Goal: Information Seeking & Learning: Learn about a topic

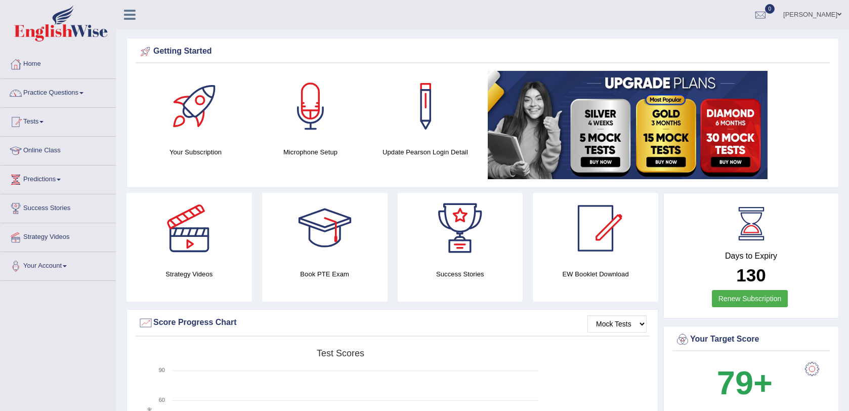
click at [38, 152] on link "Online Class" at bounding box center [58, 149] width 115 height 25
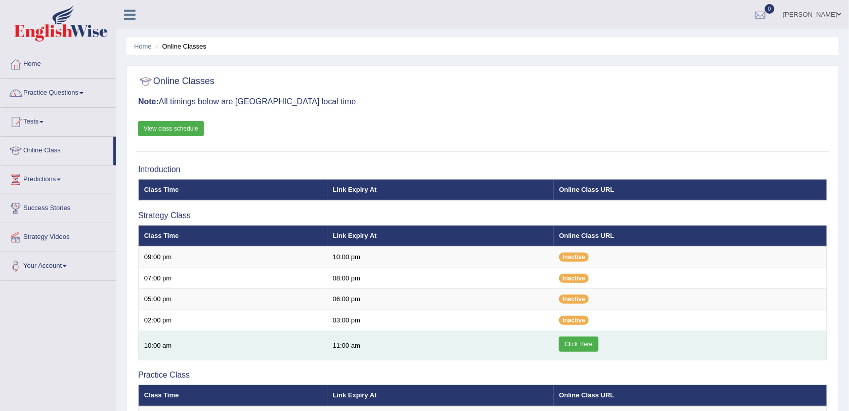
click at [587, 348] on link "Click Here" at bounding box center [578, 343] width 39 height 15
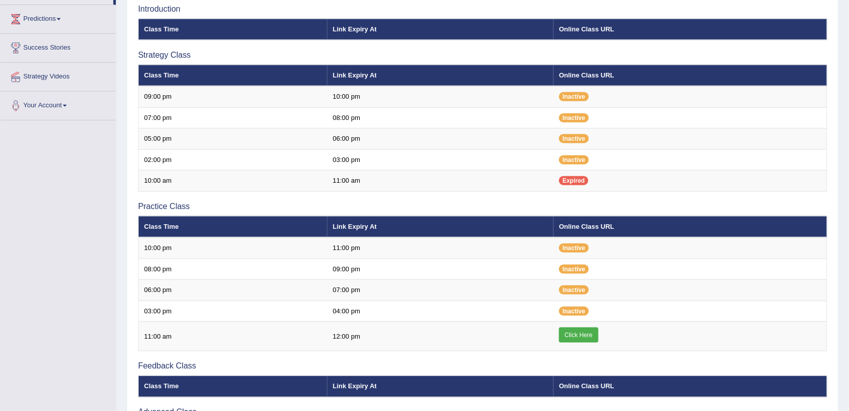
scroll to position [177, 0]
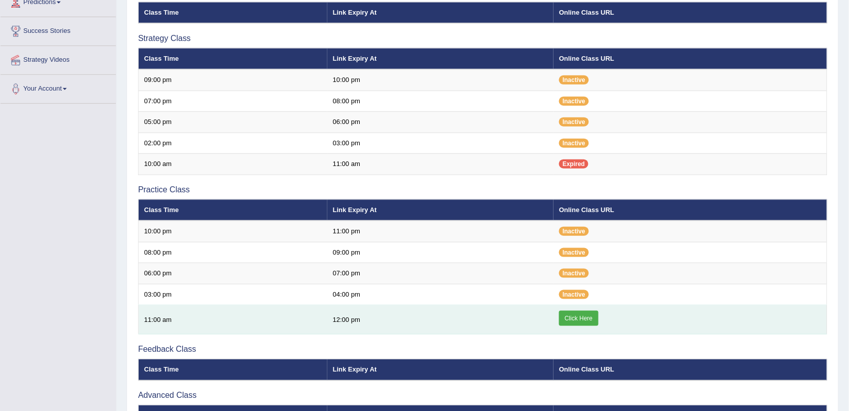
click at [576, 318] on link "Click Here" at bounding box center [578, 318] width 39 height 15
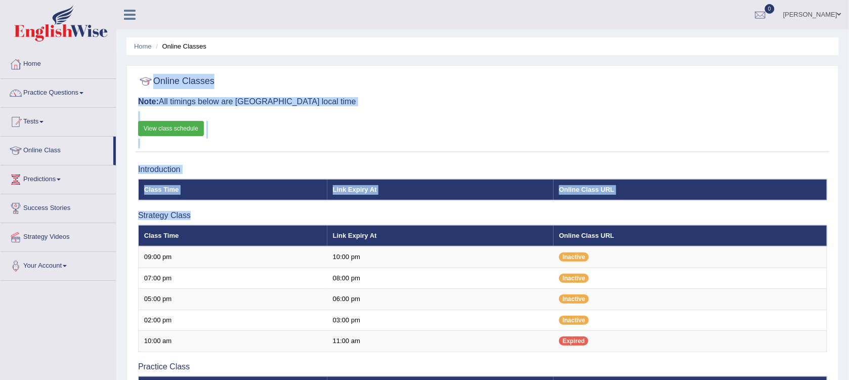
drag, startPoint x: 456, startPoint y: 26, endPoint x: 292, endPoint y: -43, distance: 178.3
click at [292, 0] on html "Toggle navigation Home Practice Questions Speaking Practice Read Aloud Repeat S…" at bounding box center [424, 190] width 849 height 380
click at [47, 96] on link "Practice Questions" at bounding box center [58, 91] width 115 height 25
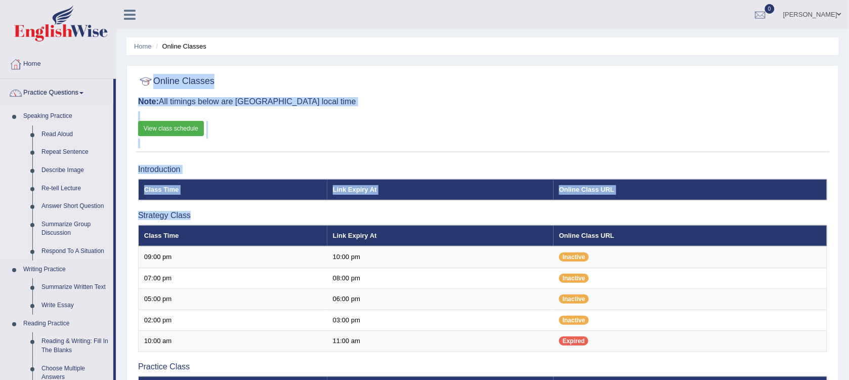
click at [54, 131] on link "Read Aloud" at bounding box center [75, 134] width 76 height 18
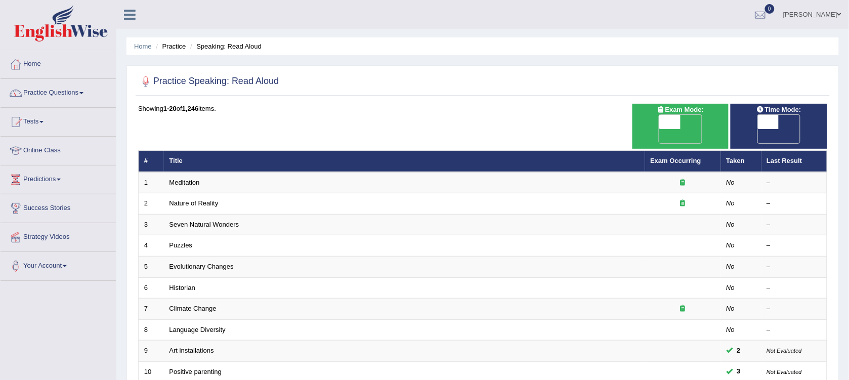
click at [660, 129] on span "OFF" at bounding box center [649, 136] width 21 height 14
checkbox input "true"
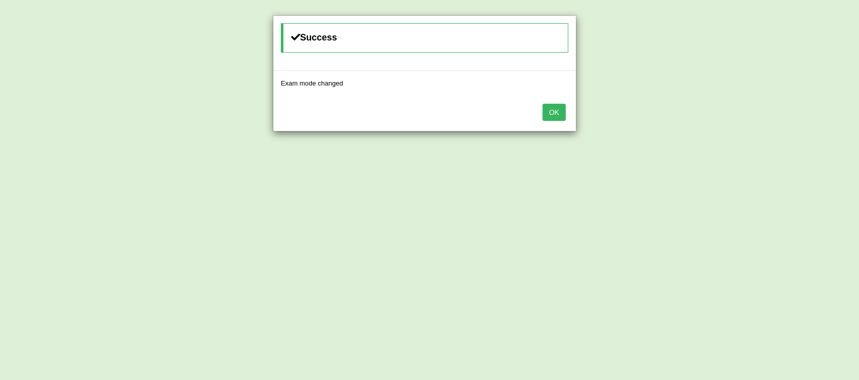
click at [556, 112] on button "OK" at bounding box center [553, 112] width 23 height 17
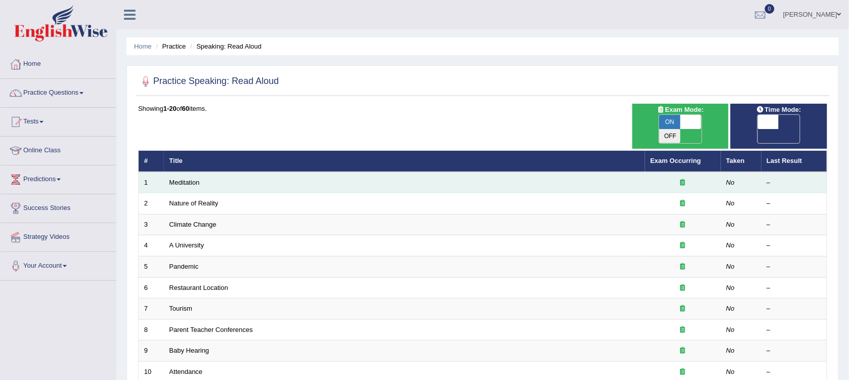
click at [270, 172] on td "Meditation" at bounding box center [404, 182] width 481 height 21
click at [198, 179] on link "Meditation" at bounding box center [184, 183] width 30 height 8
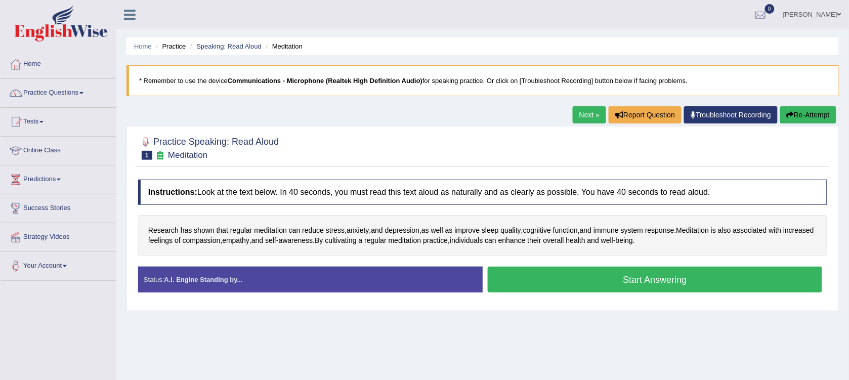
click at [570, 276] on button "Start Answering" at bounding box center [655, 280] width 334 height 26
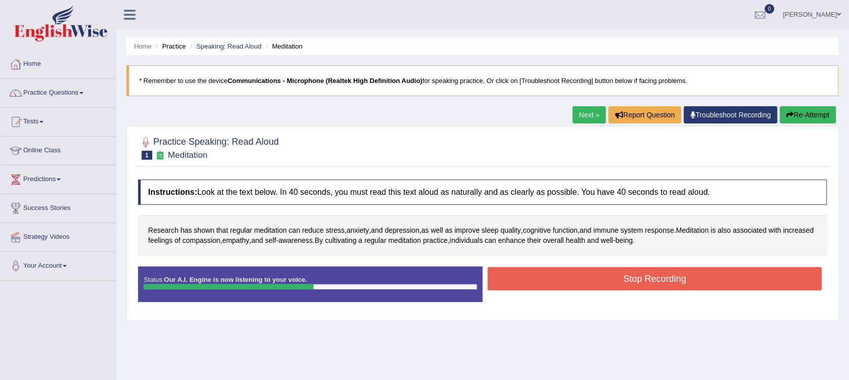
click at [570, 276] on button "Stop Recording" at bounding box center [655, 278] width 334 height 23
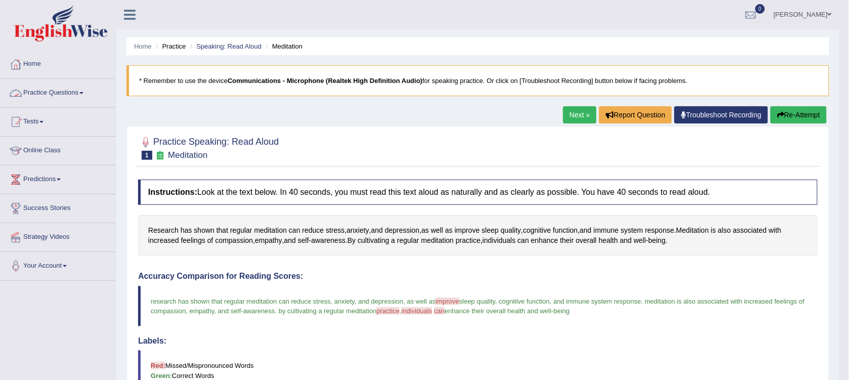
click at [55, 84] on link "Practice Questions" at bounding box center [58, 91] width 115 height 25
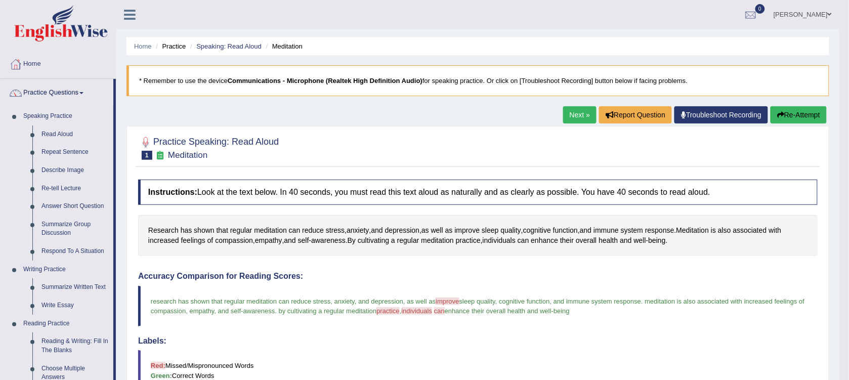
click at [572, 118] on link "Next »" at bounding box center [579, 114] width 33 height 17
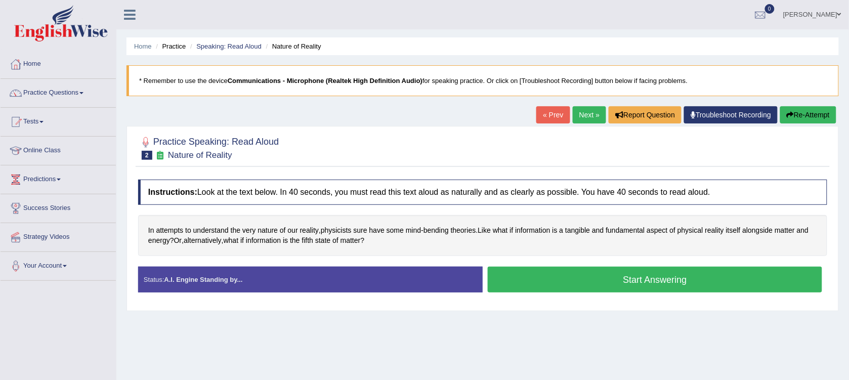
click at [640, 284] on button "Start Answering" at bounding box center [655, 280] width 334 height 26
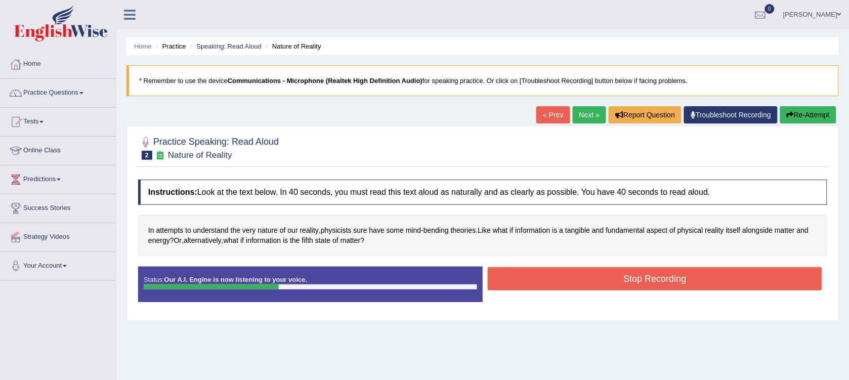
click at [639, 284] on button "Stop Recording" at bounding box center [655, 278] width 334 height 23
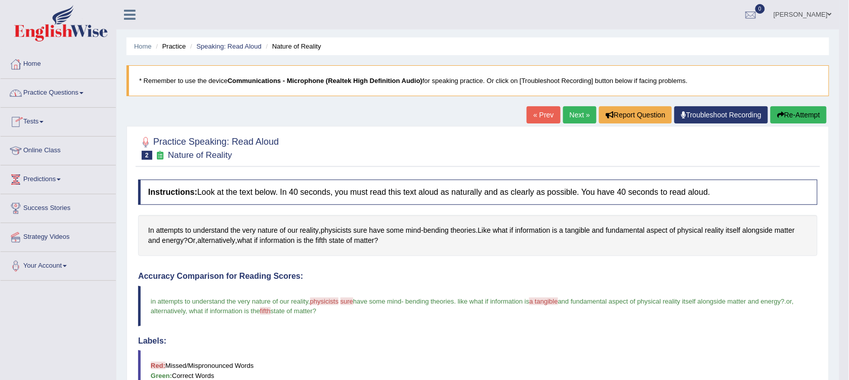
click at [39, 97] on link "Practice Questions" at bounding box center [58, 91] width 115 height 25
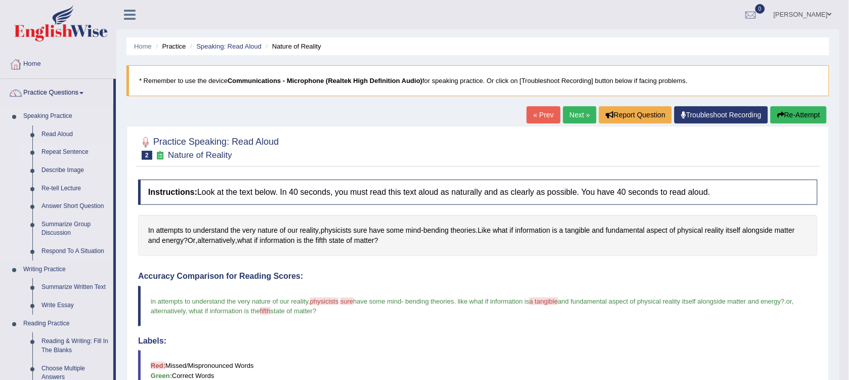
click at [51, 147] on link "Repeat Sentence" at bounding box center [75, 152] width 76 height 18
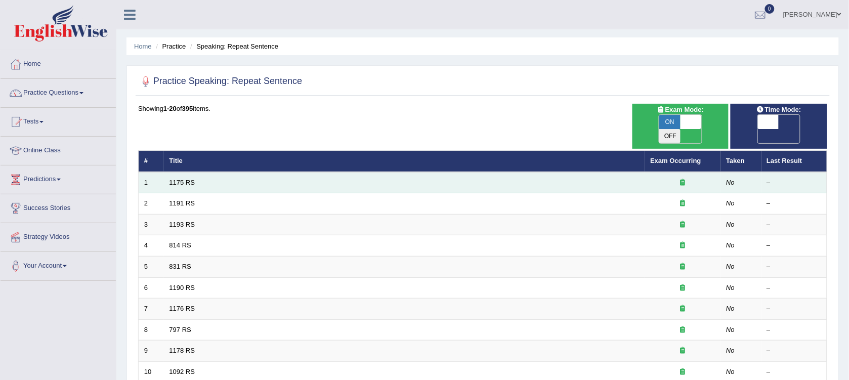
click at [198, 172] on td "1175 RS" at bounding box center [404, 182] width 481 height 21
click at [185, 179] on link "1175 RS" at bounding box center [182, 183] width 26 height 8
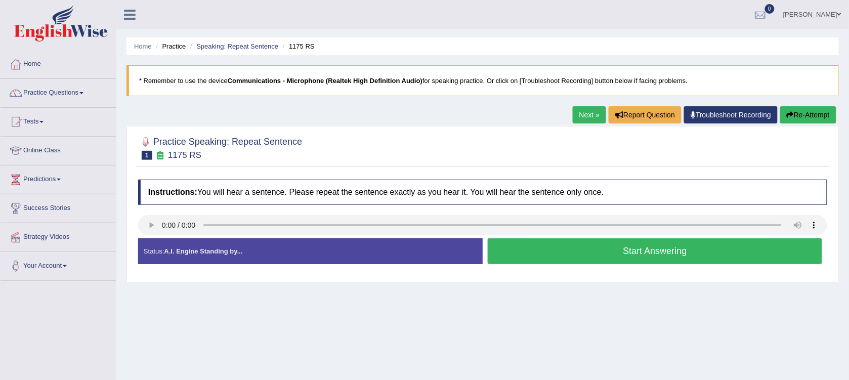
click at [554, 248] on button "Start Answering" at bounding box center [655, 251] width 334 height 26
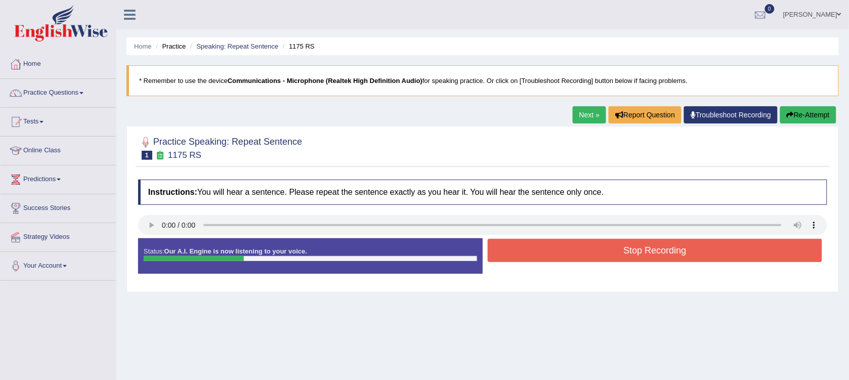
click at [553, 248] on button "Stop Recording" at bounding box center [655, 250] width 334 height 23
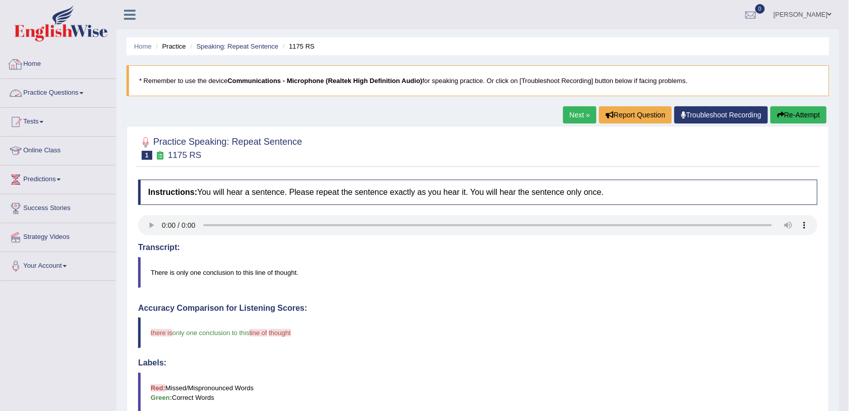
click at [28, 66] on link "Home" at bounding box center [58, 62] width 115 height 25
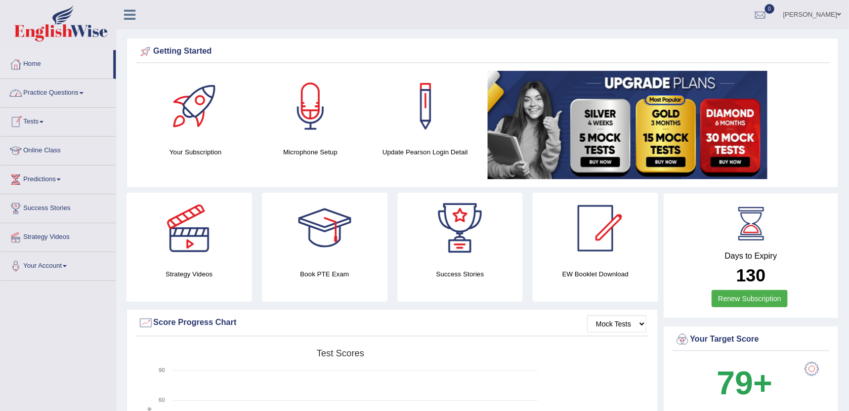
click at [47, 92] on link "Practice Questions" at bounding box center [58, 91] width 115 height 25
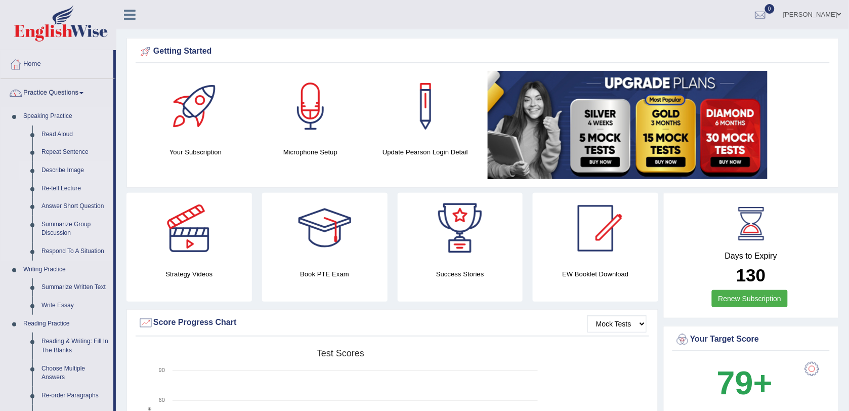
click at [58, 167] on link "Describe Image" at bounding box center [75, 170] width 76 height 18
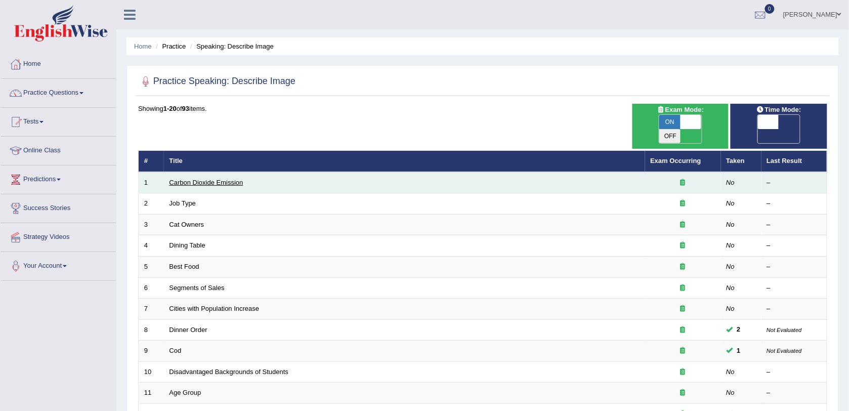
click at [183, 179] on link "Carbon Dioxide Emission" at bounding box center [206, 183] width 74 height 8
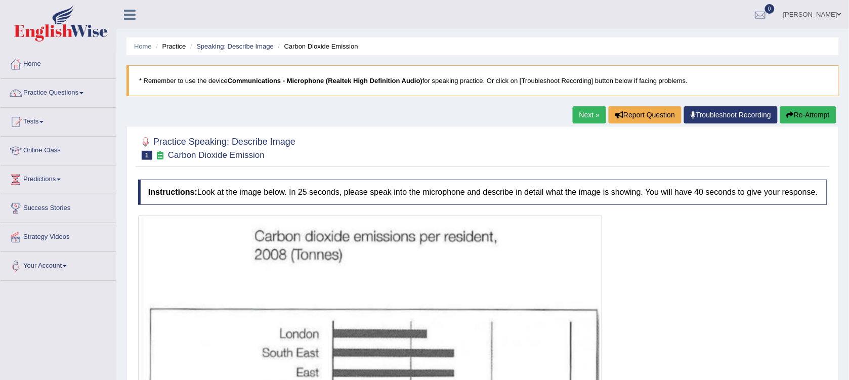
drag, startPoint x: 261, startPoint y: 118, endPoint x: 253, endPoint y: 88, distance: 31.2
click at [253, 88] on div "Home Practice Speaking: Describe Image Carbon Dioxide Emission * Remember to us…" at bounding box center [482, 288] width 733 height 576
click at [582, 107] on link "Next »" at bounding box center [589, 114] width 33 height 17
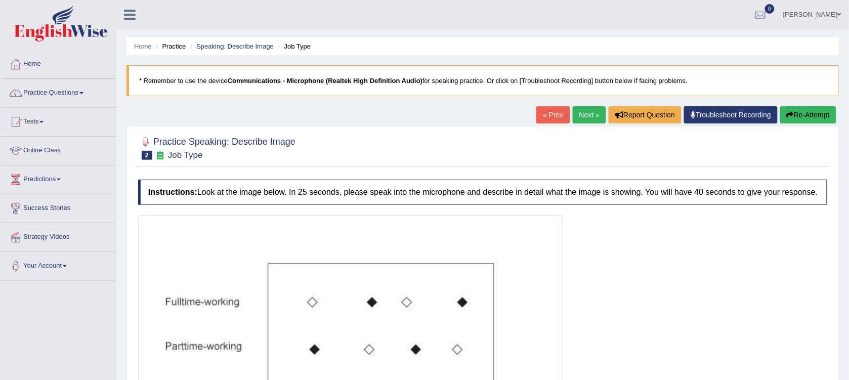
click at [580, 112] on link "Next »" at bounding box center [589, 114] width 33 height 17
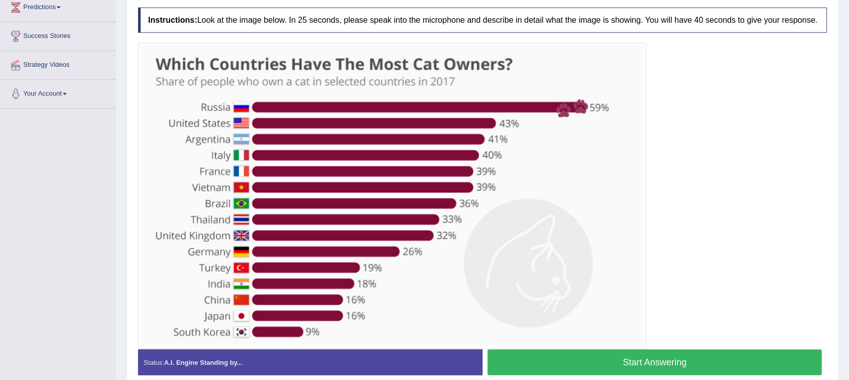
scroll to position [177, 0]
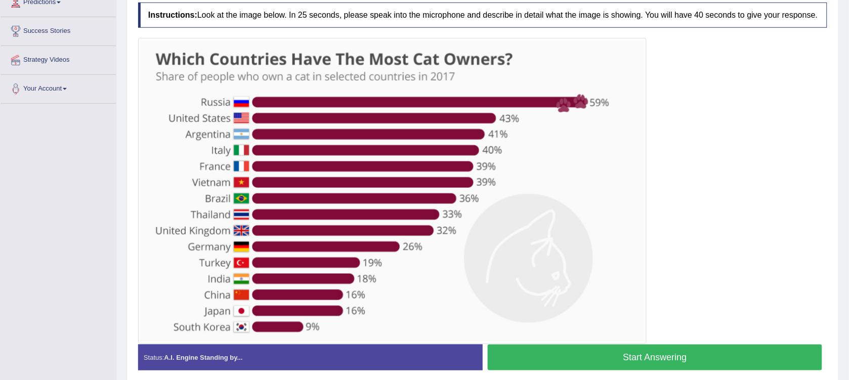
click at [569, 358] on button "Start Answering" at bounding box center [655, 358] width 334 height 26
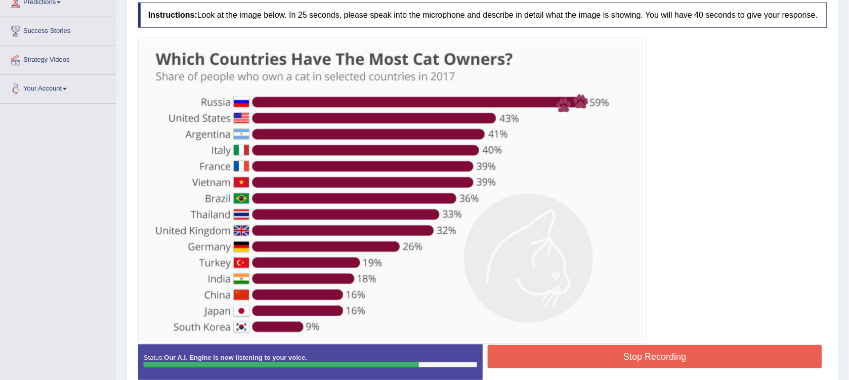
click at [569, 358] on button "Stop Recording" at bounding box center [655, 356] width 334 height 23
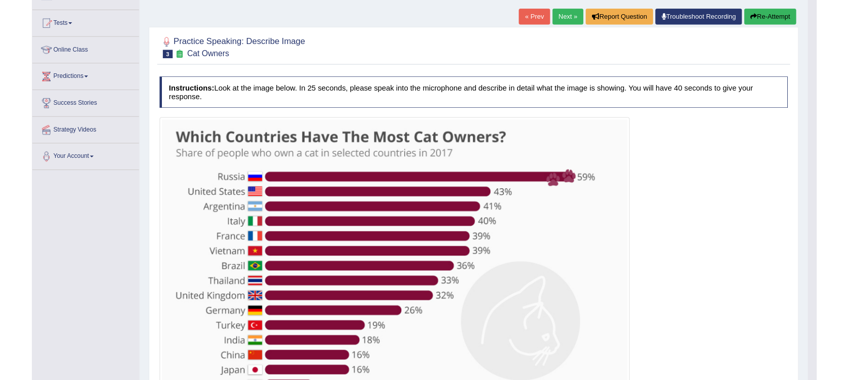
scroll to position [84, 0]
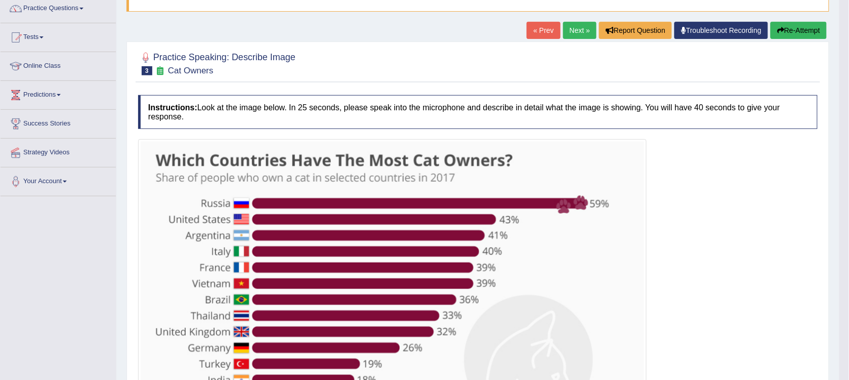
click at [577, 35] on link "Next »" at bounding box center [579, 30] width 33 height 17
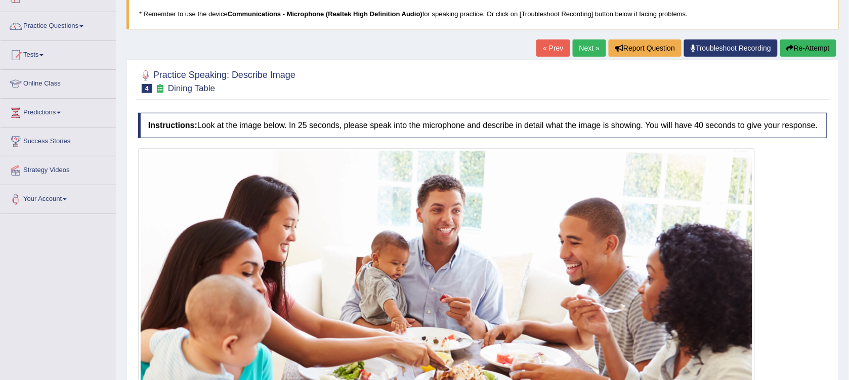
scroll to position [8, 0]
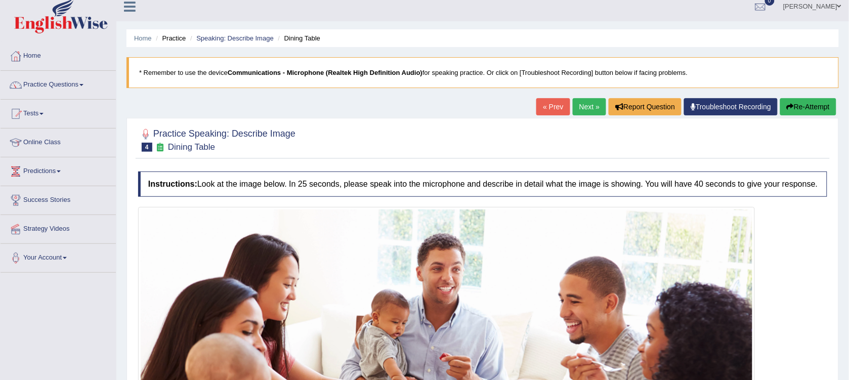
click at [592, 97] on div "Home Practice Speaking: Describe Image Dining Table * Remember to use the devic…" at bounding box center [482, 288] width 733 height 593
click at [588, 105] on link "Next »" at bounding box center [589, 106] width 33 height 17
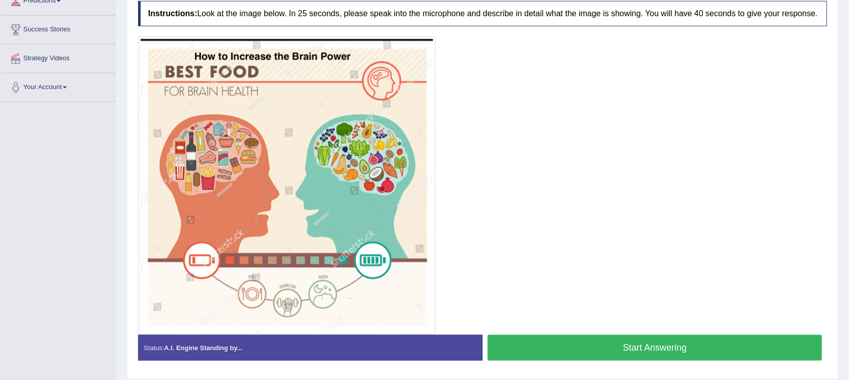
scroll to position [211, 0]
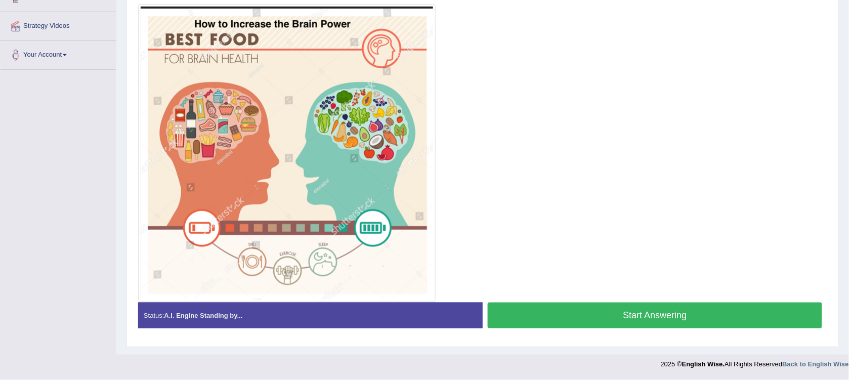
click at [542, 310] on button "Start Answering" at bounding box center [655, 316] width 334 height 26
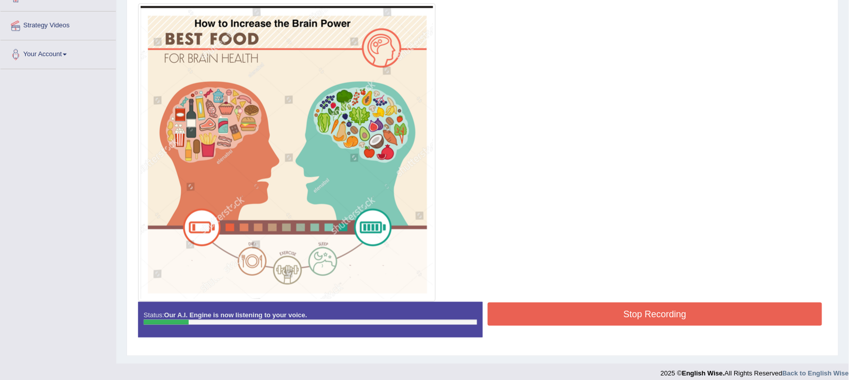
click at [542, 309] on button "Stop Recording" at bounding box center [655, 314] width 334 height 23
click at [542, 309] on div "Status: Our A.I. Engine is now listening to your voice. Start Answering Stop Re…" at bounding box center [482, 325] width 689 height 46
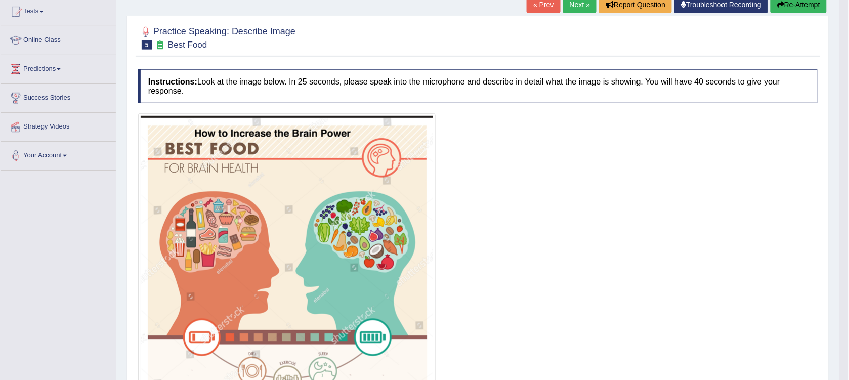
scroll to position [85, 0]
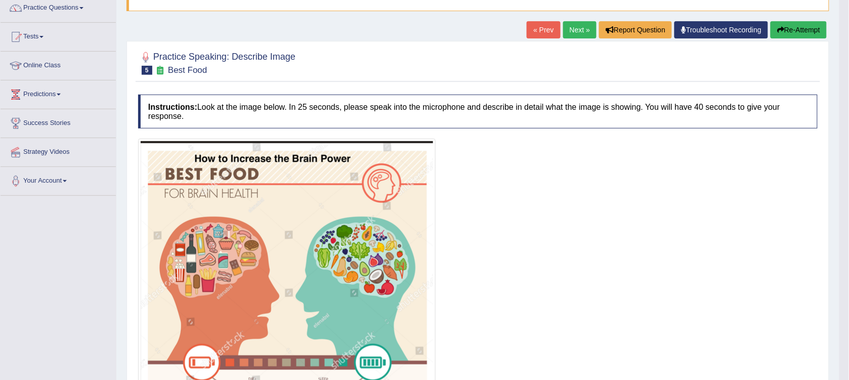
click at [782, 34] on button "Re-Attempt" at bounding box center [799, 29] width 56 height 17
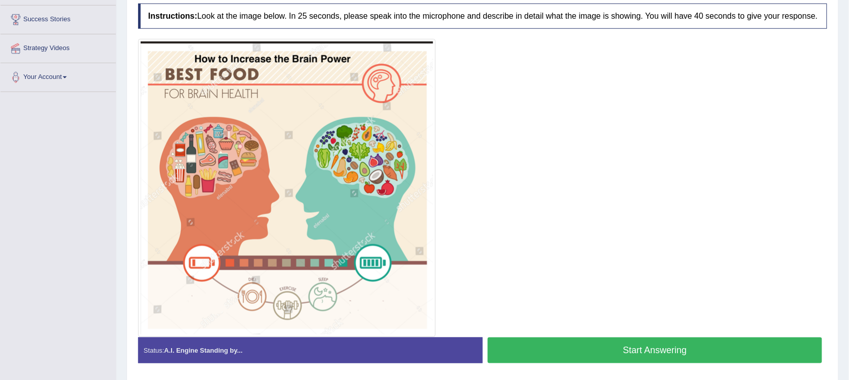
scroll to position [214, 0]
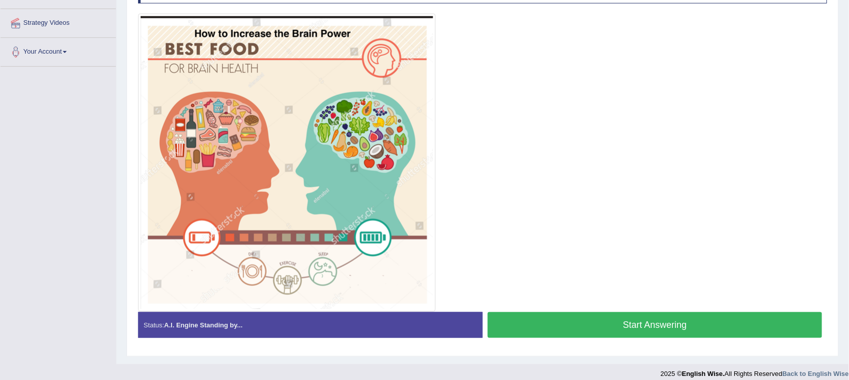
click at [511, 319] on button "Start Answering" at bounding box center [655, 325] width 334 height 26
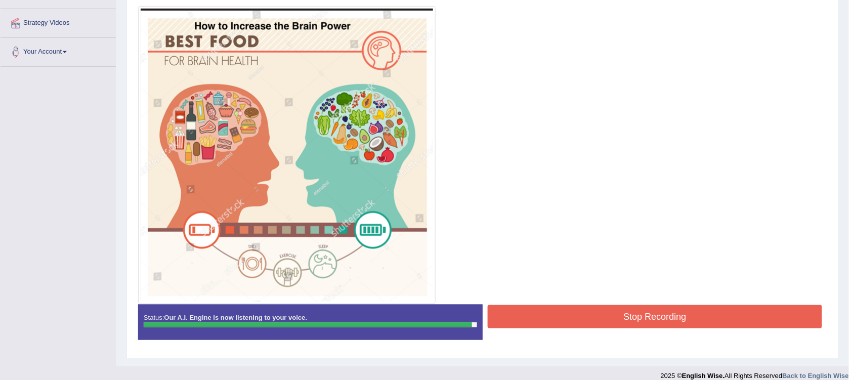
click at [511, 319] on button "Stop Recording" at bounding box center [655, 316] width 334 height 23
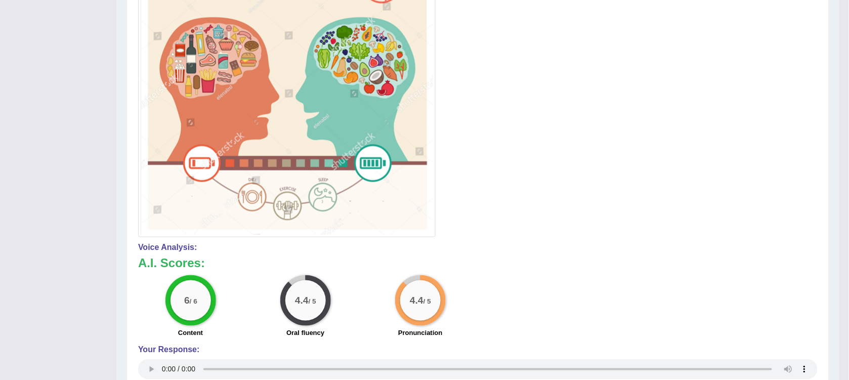
scroll to position [265, 0]
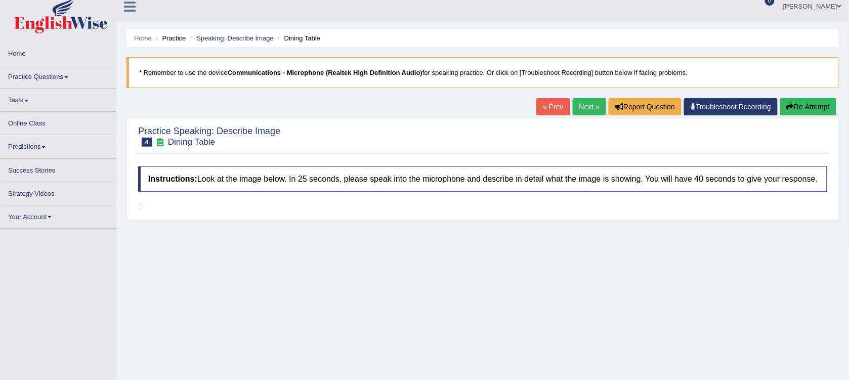
click at [39, 72] on link "Practice Questions" at bounding box center [58, 75] width 115 height 20
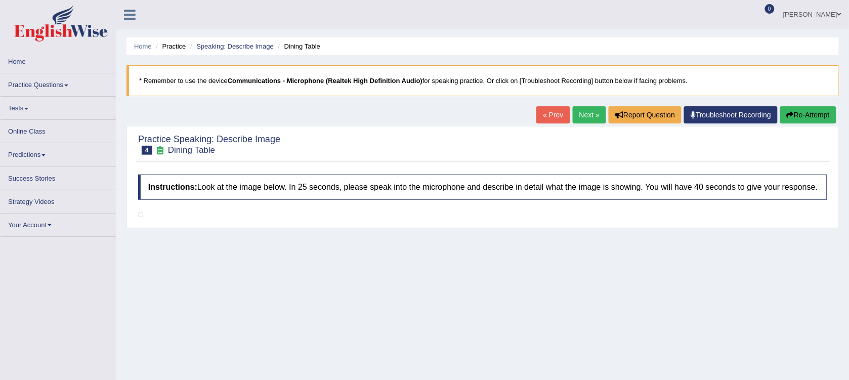
click at [37, 85] on link "Practice Questions" at bounding box center [58, 83] width 115 height 20
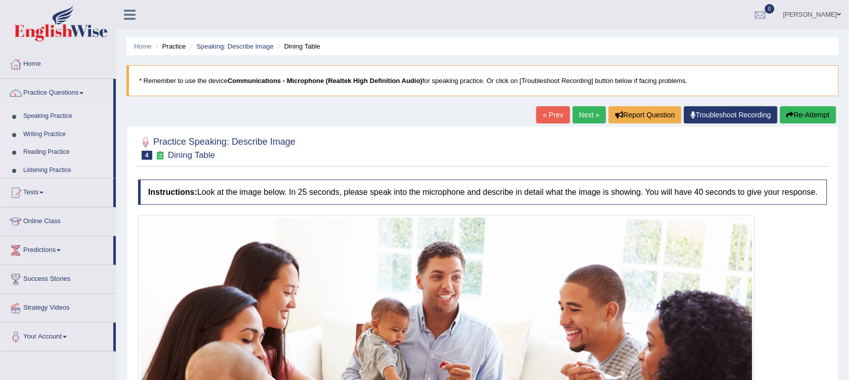
scroll to position [8, 0]
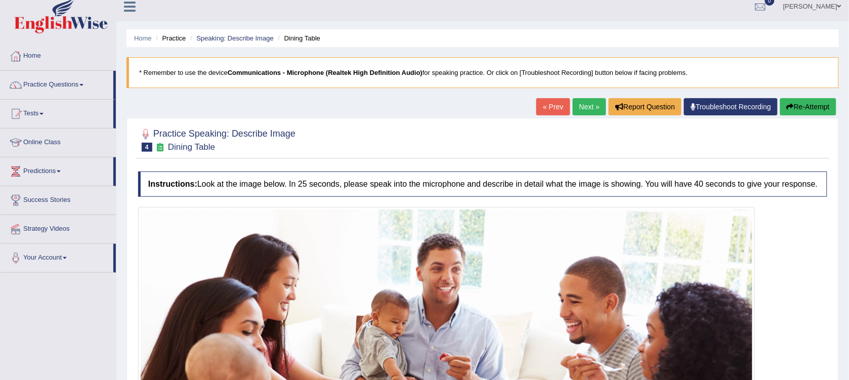
click at [36, 84] on link "Practice Questions" at bounding box center [57, 83] width 113 height 25
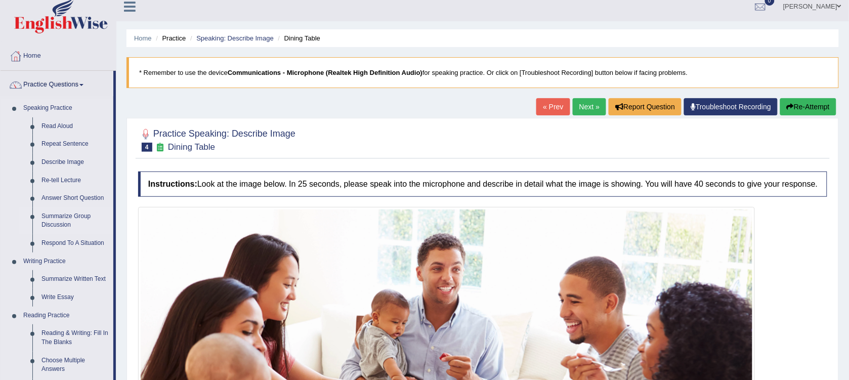
click at [59, 218] on link "Summarize Group Discussion" at bounding box center [75, 220] width 76 height 27
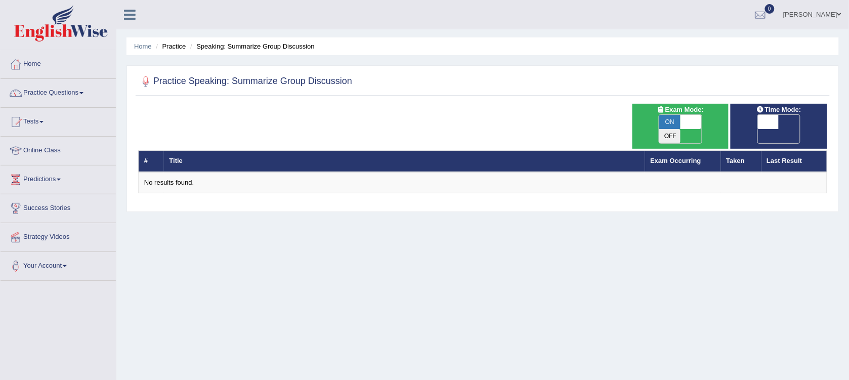
click at [687, 120] on span at bounding box center [691, 122] width 21 height 14
checkbox input "false"
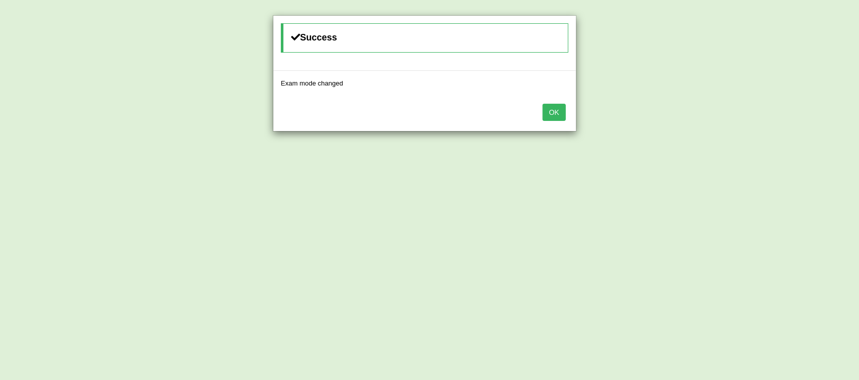
click at [550, 112] on button "OK" at bounding box center [553, 112] width 23 height 17
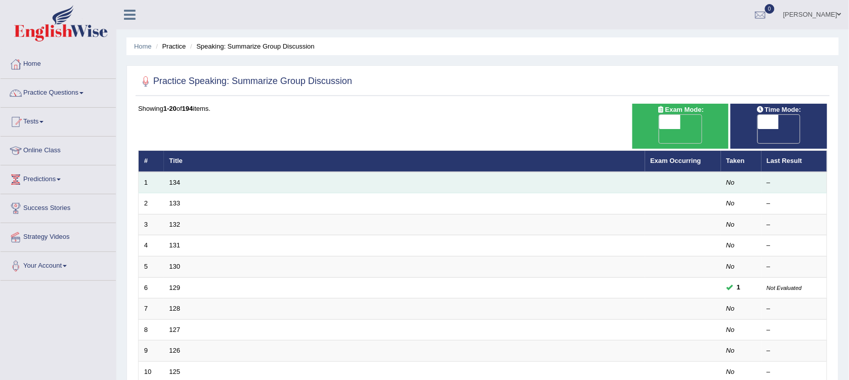
click at [232, 172] on td "134" at bounding box center [404, 182] width 481 height 21
click at [183, 172] on td "134" at bounding box center [404, 182] width 481 height 21
click at [188, 172] on td "134" at bounding box center [404, 182] width 481 height 21
click at [175, 179] on link "134" at bounding box center [174, 183] width 11 height 8
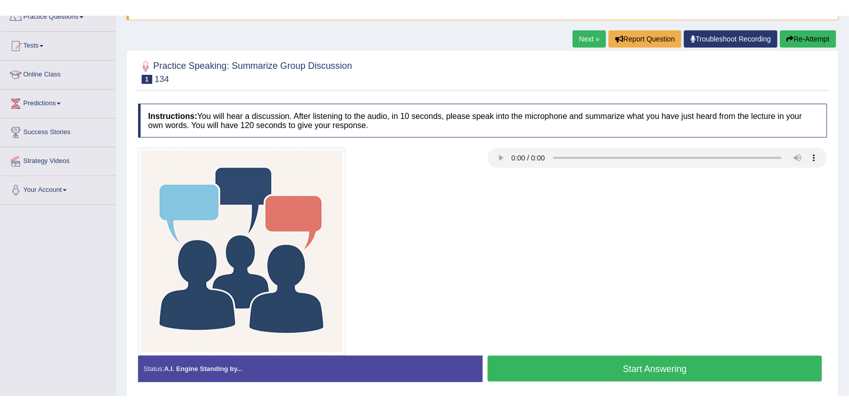
scroll to position [101, 0]
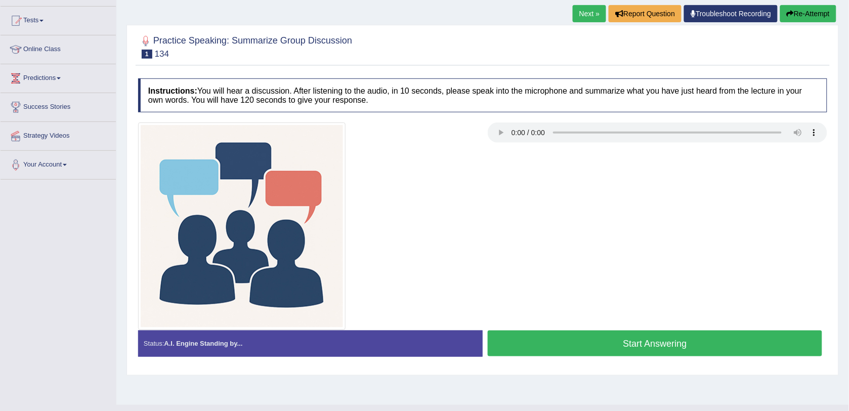
click at [563, 341] on button "Start Answering" at bounding box center [655, 343] width 334 height 26
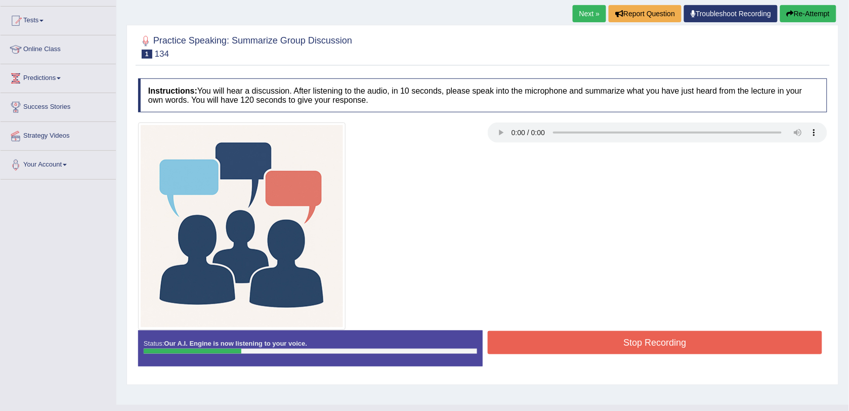
click at [621, 345] on button "Stop Recording" at bounding box center [655, 342] width 334 height 23
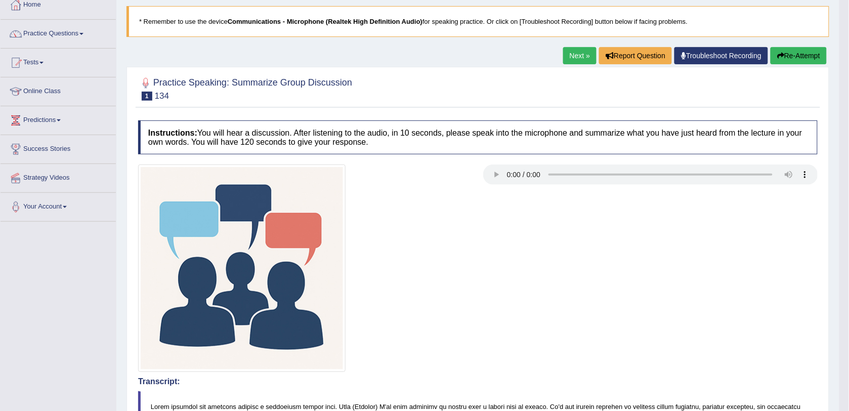
scroll to position [51, 0]
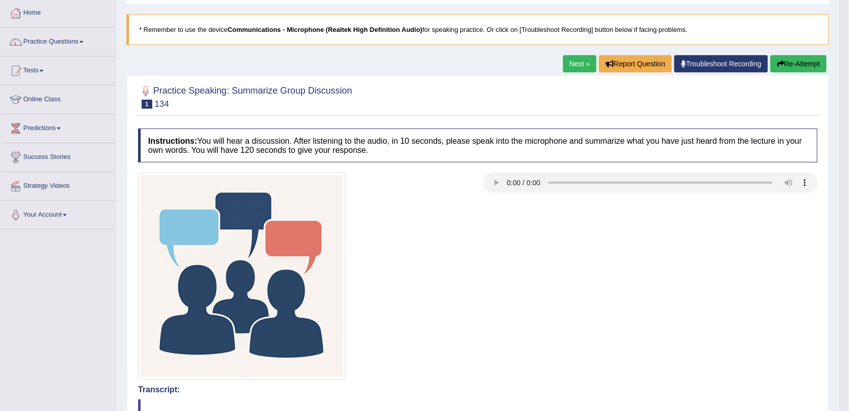
click at [783, 62] on button "Re-Attempt" at bounding box center [799, 63] width 56 height 17
